Goal: Information Seeking & Learning: Learn about a topic

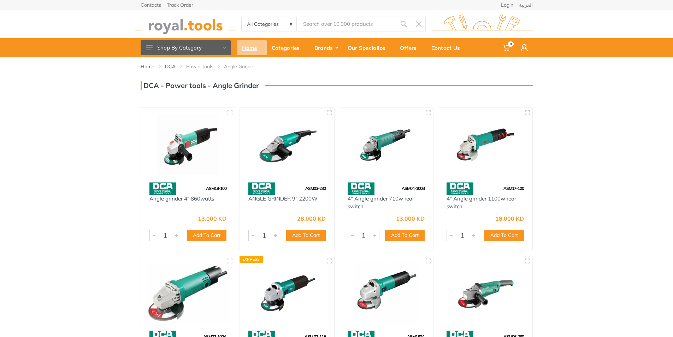
click at [261, 48] on div "Home" at bounding box center [252, 47] width 30 height 15
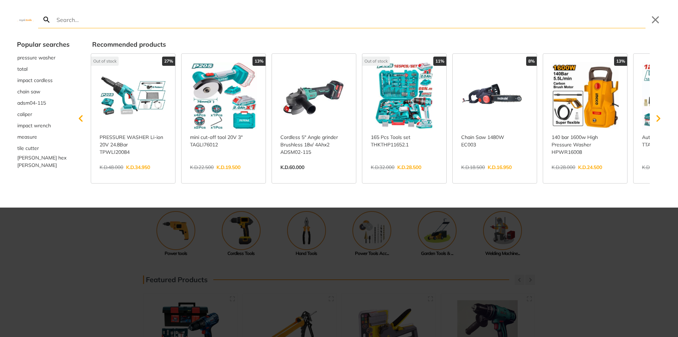
click at [637, 274] on div at bounding box center [339, 168] width 678 height 337
type input "DC"
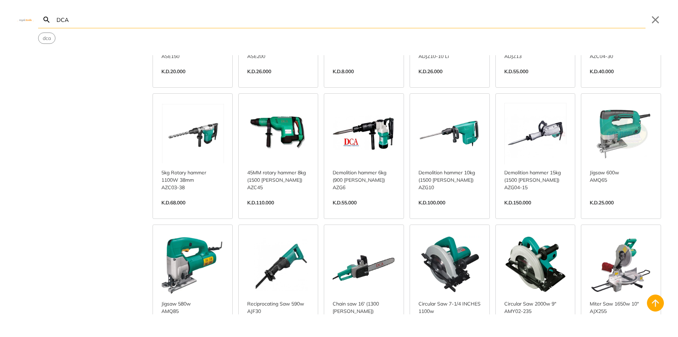
scroll to position [2225, 0]
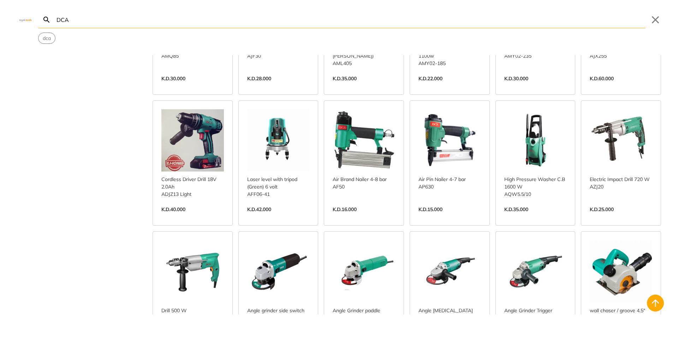
scroll to position [2472, 0]
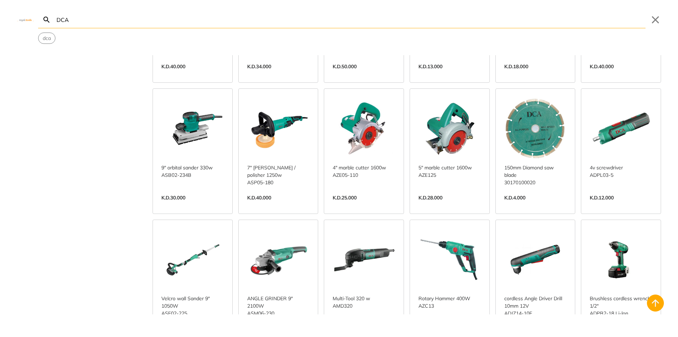
scroll to position [3178, 0]
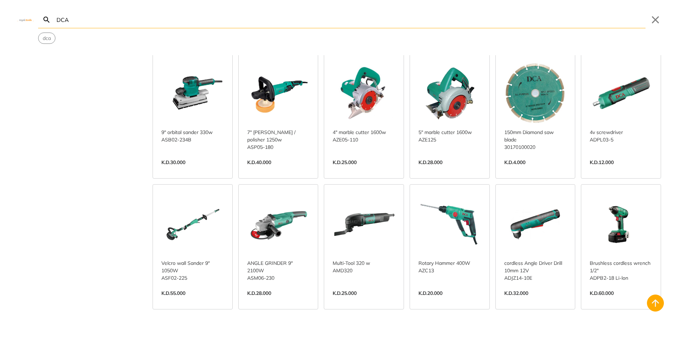
type input "DCA"
click at [550, 300] on link "View more →" at bounding box center [535, 300] width 63 height 0
